Goal: Task Accomplishment & Management: Manage account settings

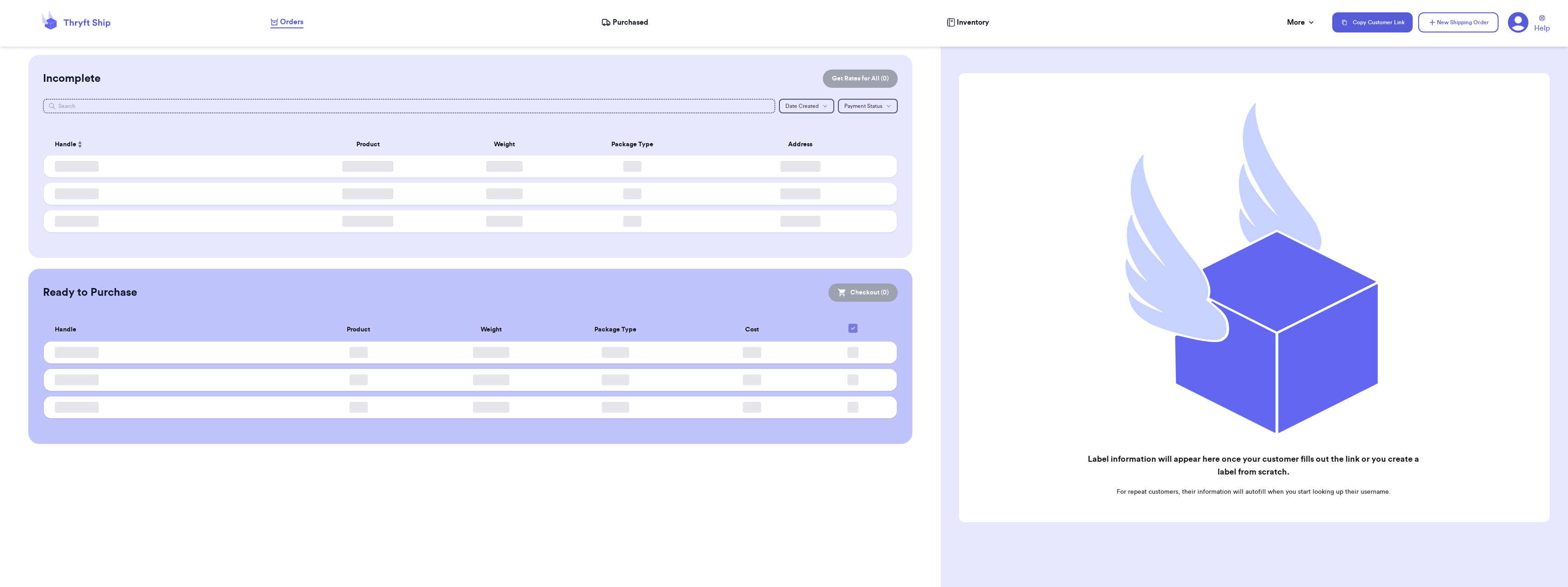
checkbox input "false"
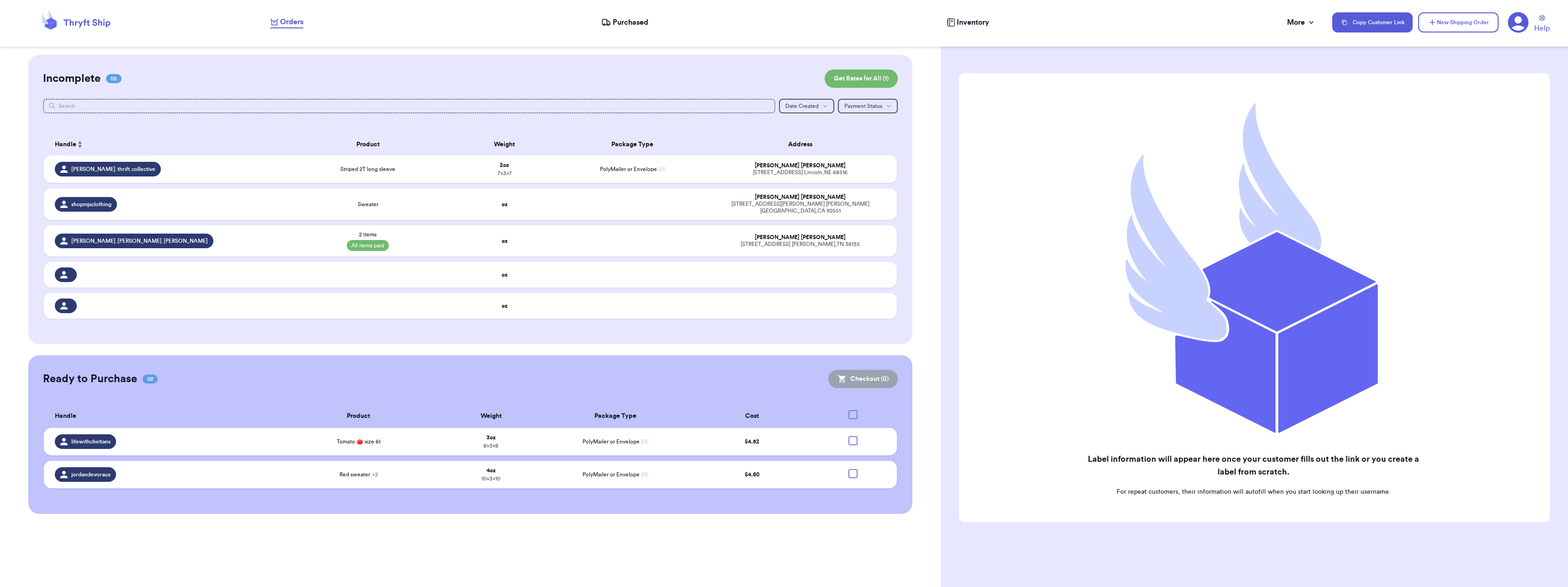
click at [626, 23] on span "Purchased" at bounding box center [631, 23] width 36 height 11
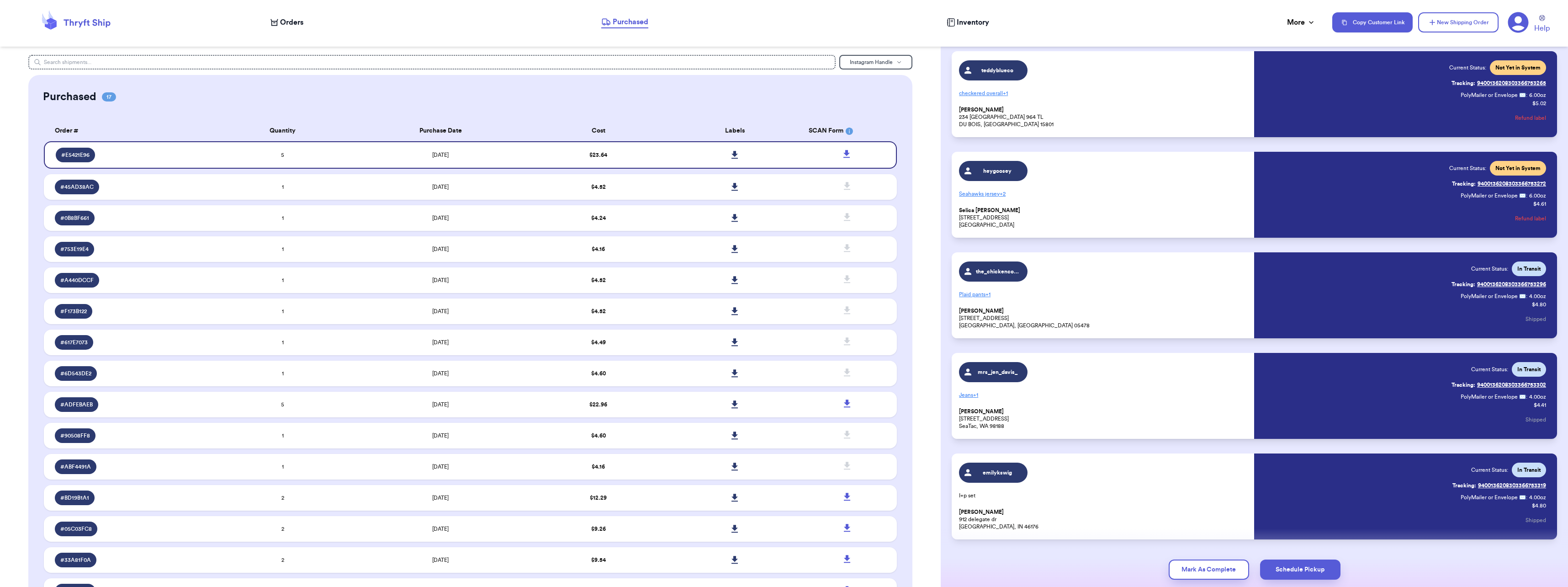
scroll to position [44, 0]
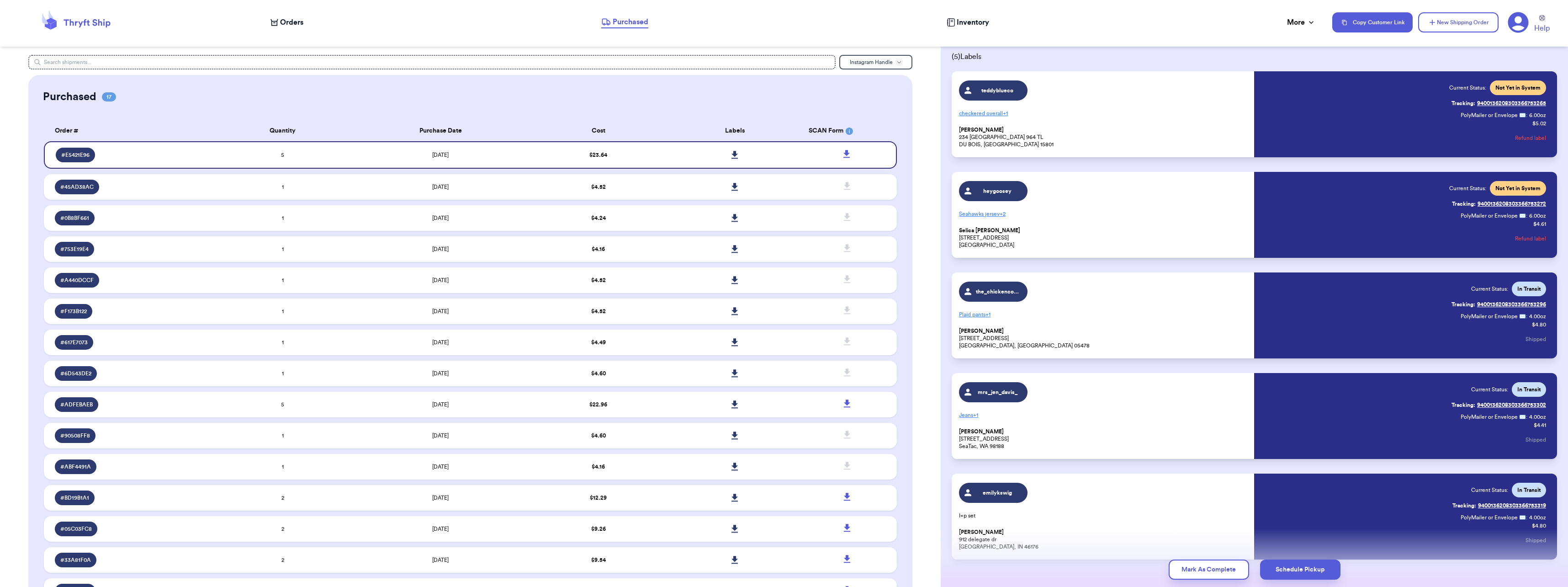
click at [994, 216] on p "Seahawks jersey + 2" at bounding box center [1104, 214] width 290 height 15
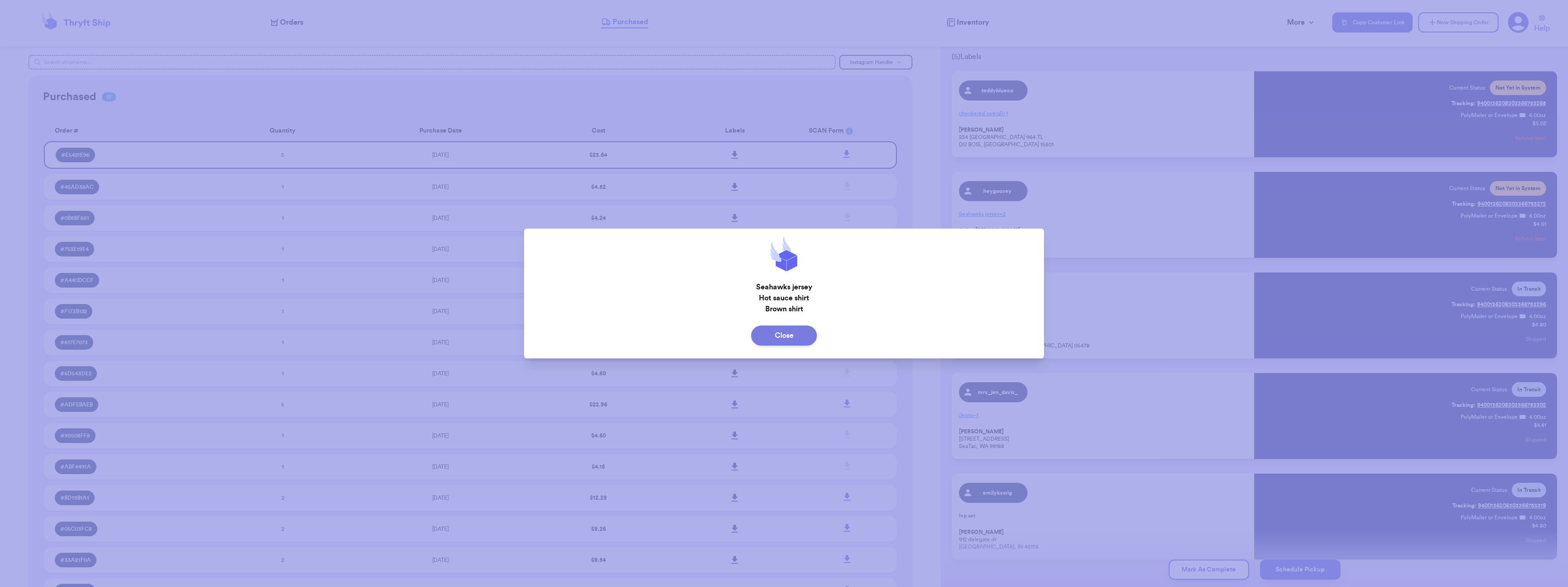
click at [789, 332] on button "Close" at bounding box center [784, 335] width 66 height 20
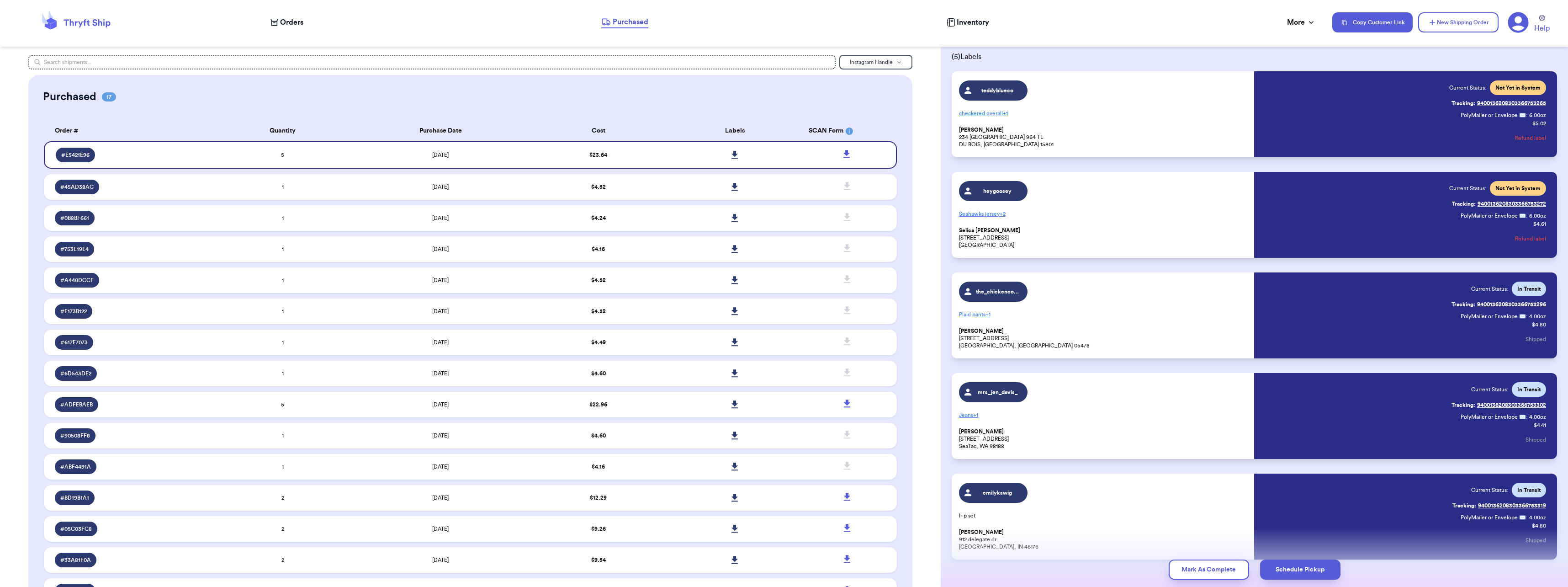
click at [1012, 191] on span "heygoosey" at bounding box center [997, 191] width 43 height 7
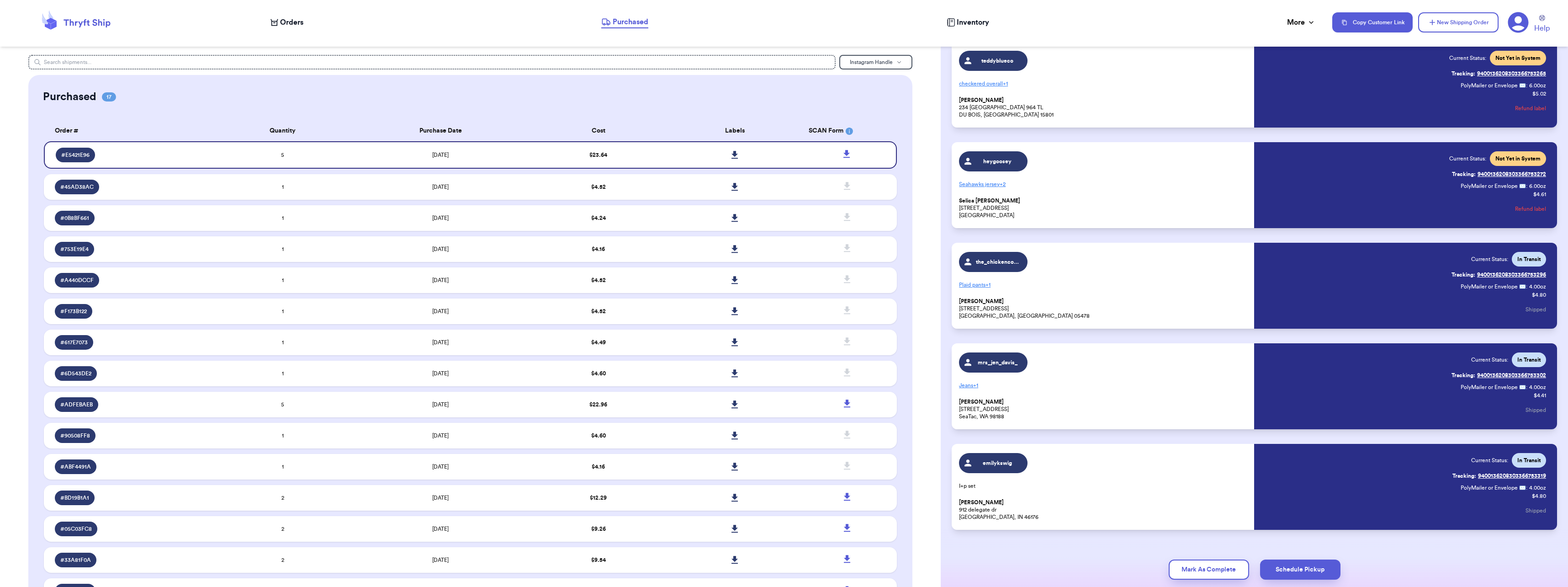
scroll to position [90, 0]
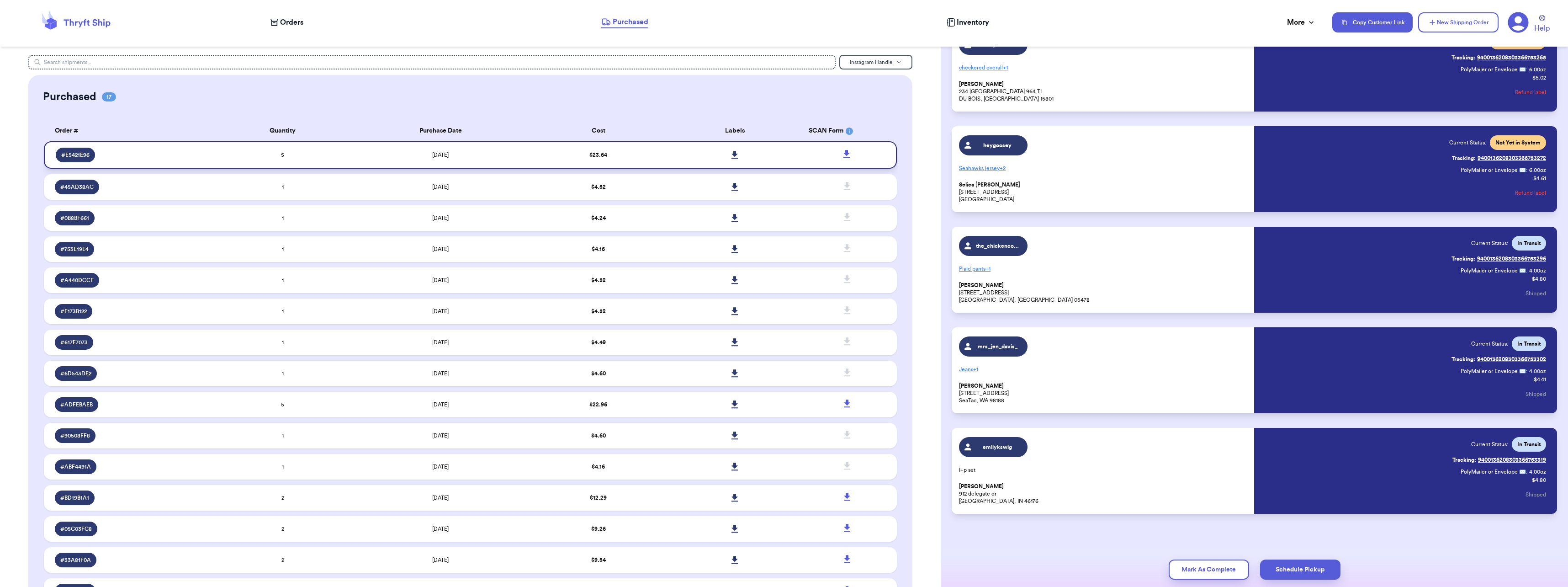
click at [728, 150] on link at bounding box center [735, 155] width 20 height 20
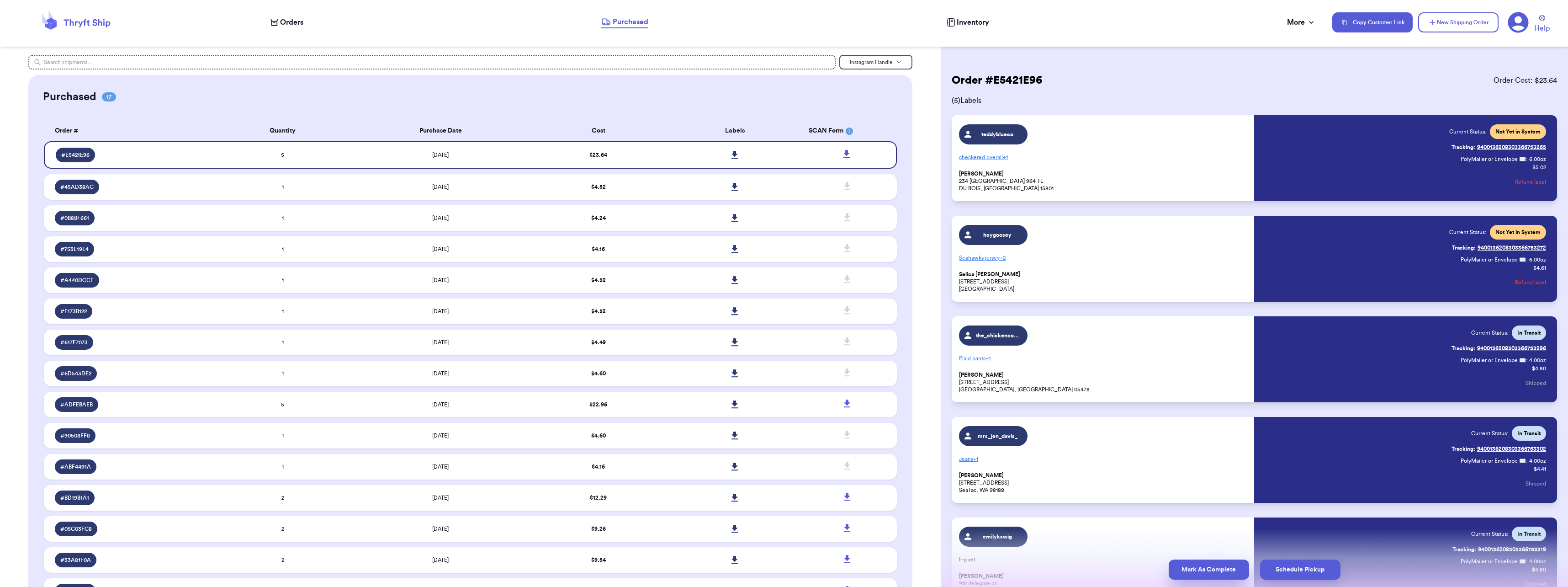
click at [1223, 571] on button "Mark As Complete" at bounding box center [1209, 569] width 80 height 20
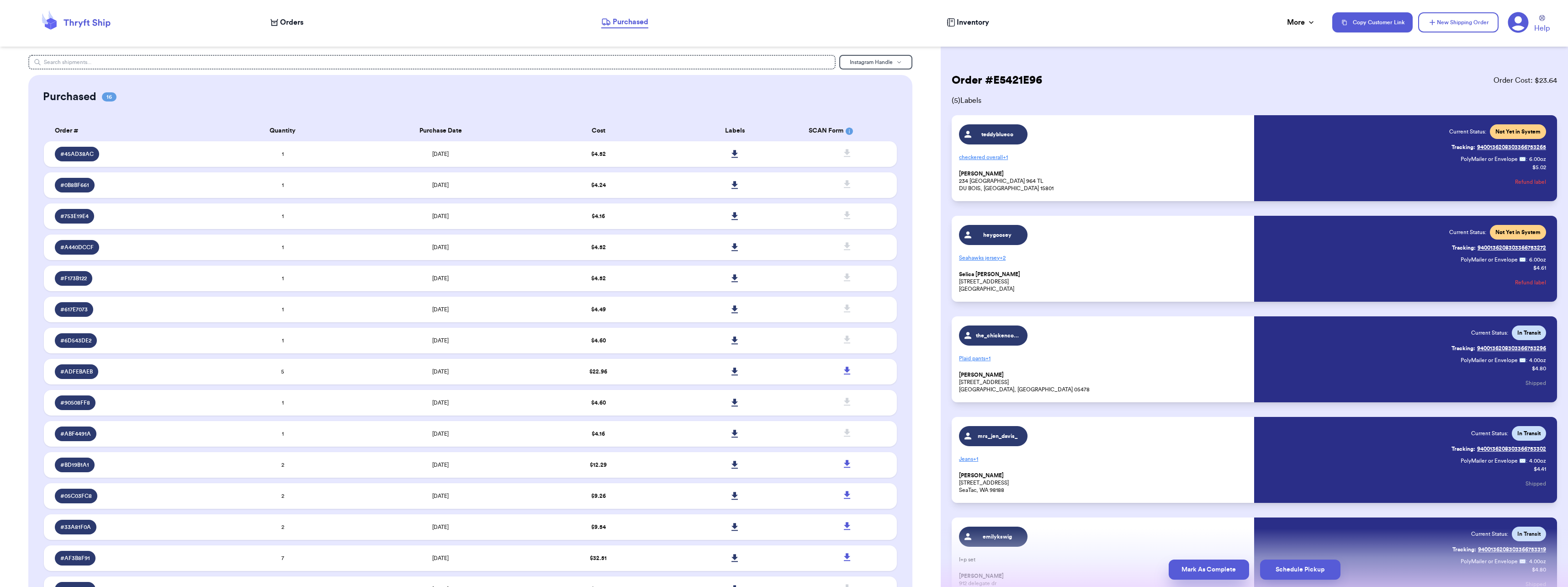
click at [1201, 566] on button "Mark As Complete" at bounding box center [1209, 569] width 80 height 20
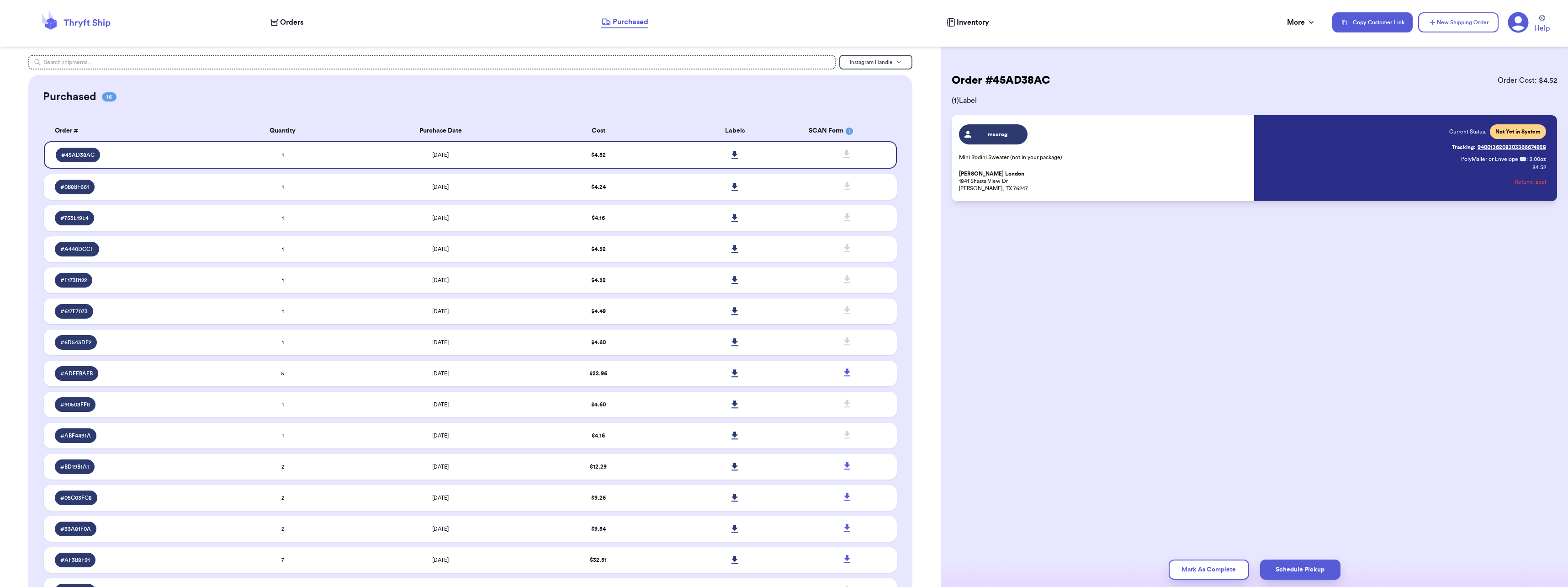
click at [1158, 481] on div "Order # 45AD38AC Order Cost: $ 4.52 ( 1 ) Label mscrog Mini Rodini Sweater (not…" at bounding box center [1254, 294] width 628 height 587
click at [290, 21] on span "Orders" at bounding box center [292, 23] width 23 height 11
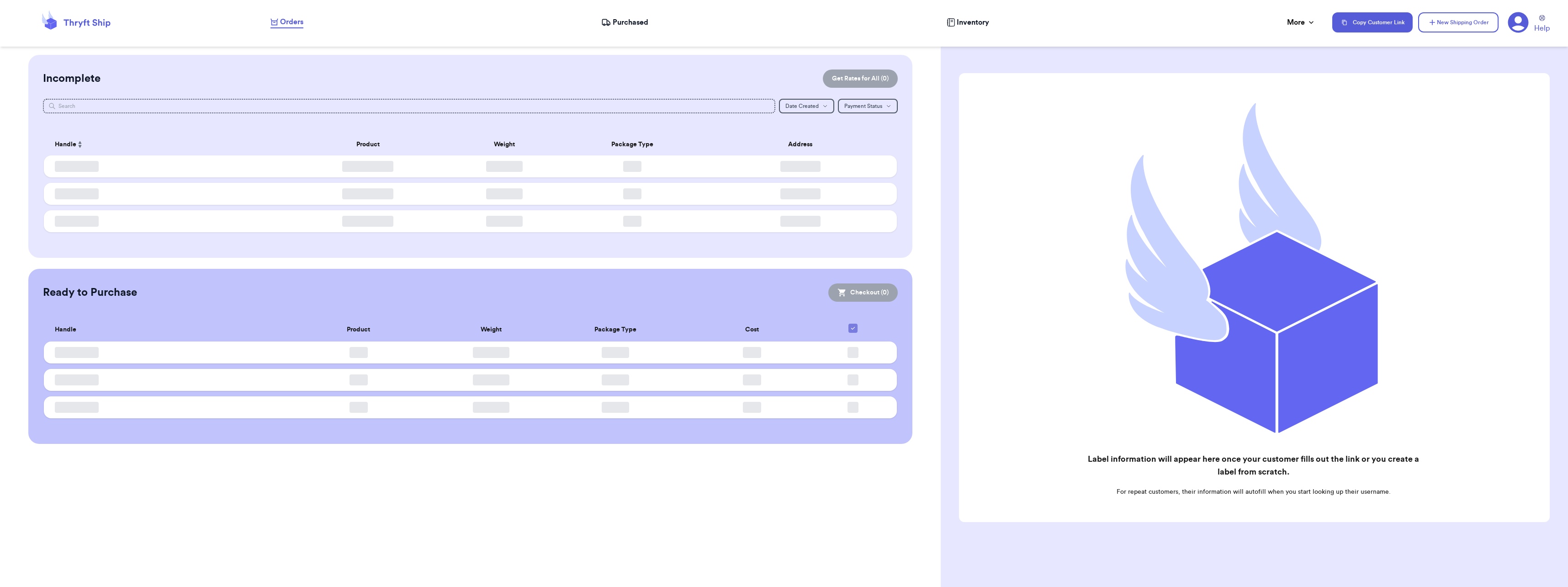
checkbox input "false"
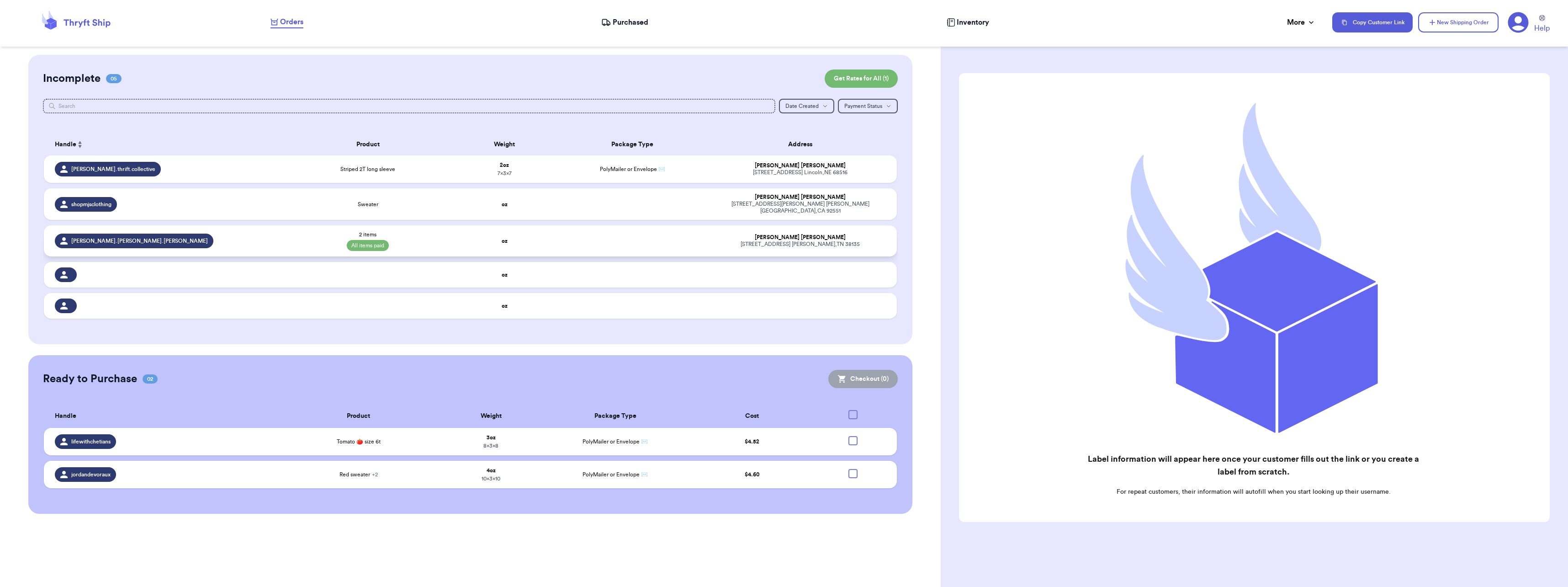
click at [378, 240] on span "All items paid" at bounding box center [368, 245] width 42 height 11
select select "paid"
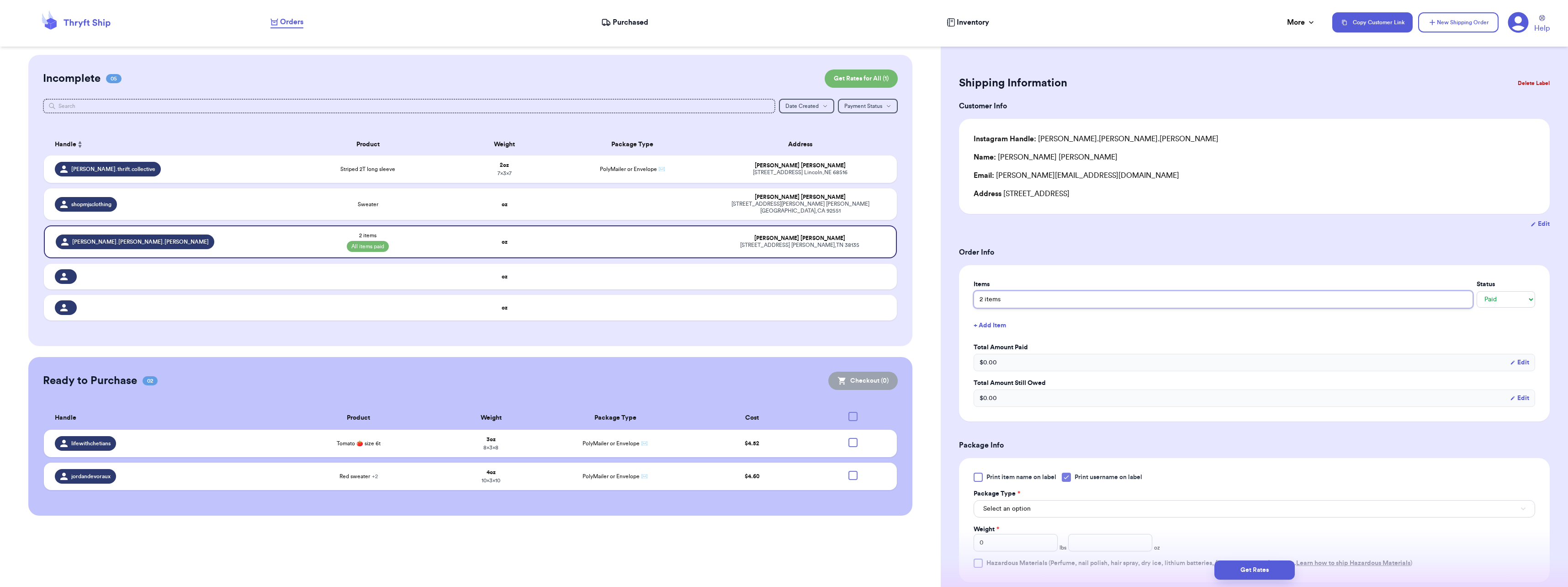
click at [1032, 299] on input "2 items" at bounding box center [1223, 299] width 499 height 18
click at [469, 77] on div "Incomplete 05 Get Rates for All ( 1 )" at bounding box center [471, 79] width 855 height 18
click at [1249, 71] on div "Shipping Information Delete Label Customer Info Instagram Handle: hannah.marie.…" at bounding box center [1254, 425] width 628 height 740
